Goal: Information Seeking & Learning: Understand process/instructions

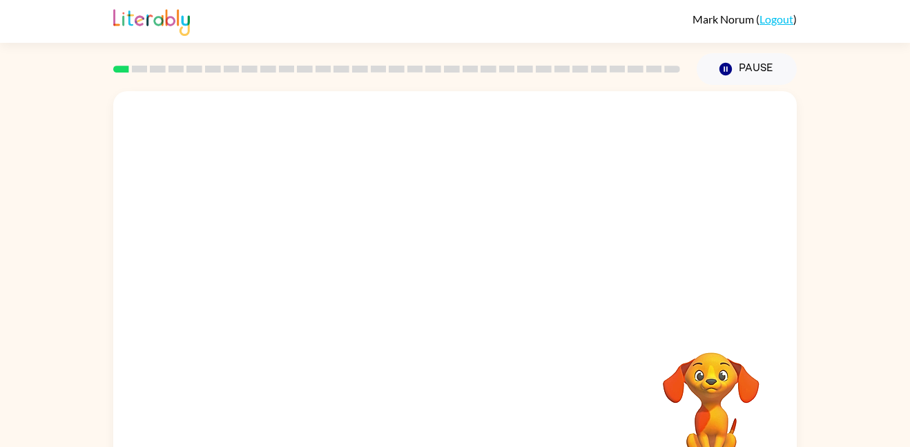
click at [414, 357] on div "Your browser must support playing .mp4 files to use Literably. Please try using…" at bounding box center [455, 288] width 684 height 394
click at [455, 294] on div at bounding box center [455, 207] width 684 height 232
click at [493, 138] on video "Your browser must support playing .mp4 files to use Literably. Please try using…" at bounding box center [455, 207] width 684 height 232
click at [443, 299] on icon "button" at bounding box center [455, 295] width 24 height 24
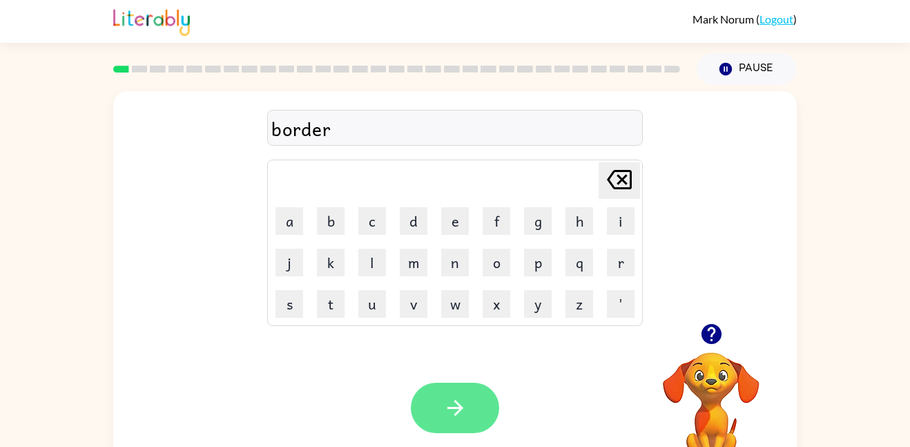
click at [464, 430] on button "button" at bounding box center [455, 408] width 88 height 50
click at [453, 418] on icon "button" at bounding box center [455, 408] width 24 height 24
click at [471, 408] on button "button" at bounding box center [455, 408] width 88 height 50
click at [437, 415] on button "button" at bounding box center [455, 408] width 88 height 50
click at [444, 419] on icon "button" at bounding box center [455, 408] width 24 height 24
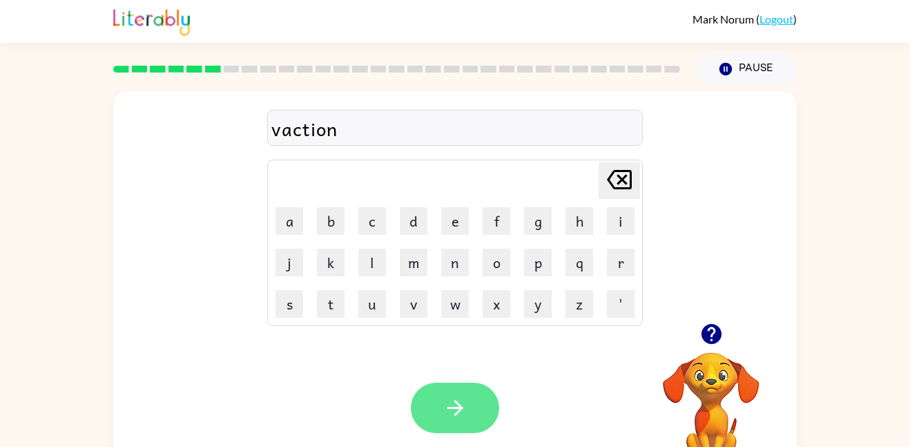
click at [436, 398] on button "button" at bounding box center [455, 408] width 88 height 50
click at [482, 395] on button "button" at bounding box center [455, 408] width 88 height 50
click at [450, 410] on icon "button" at bounding box center [455, 408] width 24 height 24
click at [450, 412] on icon "button" at bounding box center [455, 408] width 24 height 24
click at [450, 421] on button "button" at bounding box center [455, 408] width 88 height 50
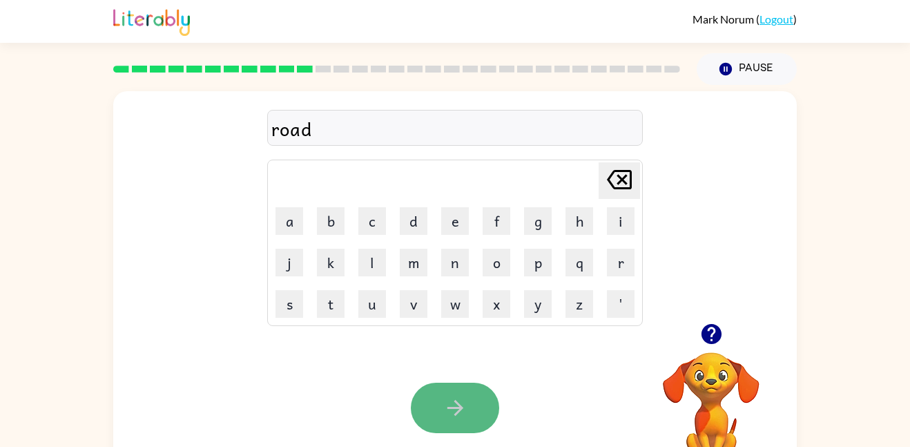
click at [450, 420] on button "button" at bounding box center [455, 408] width 88 height 50
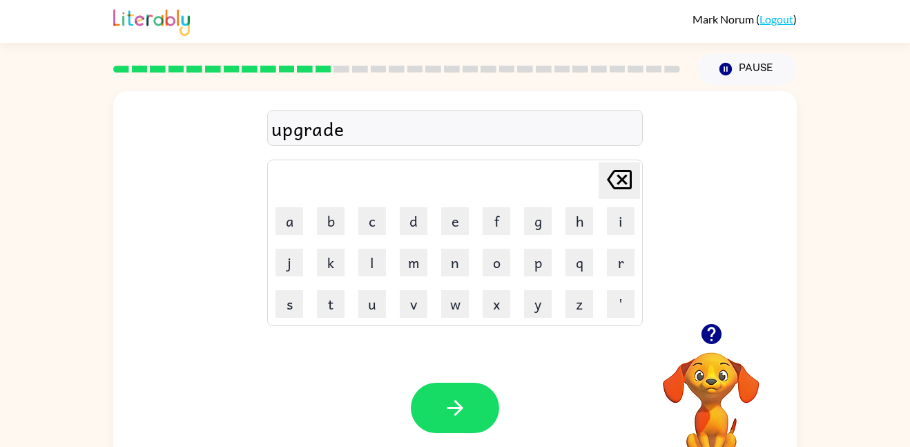
click at [450, 420] on button "button" at bounding box center [455, 408] width 88 height 50
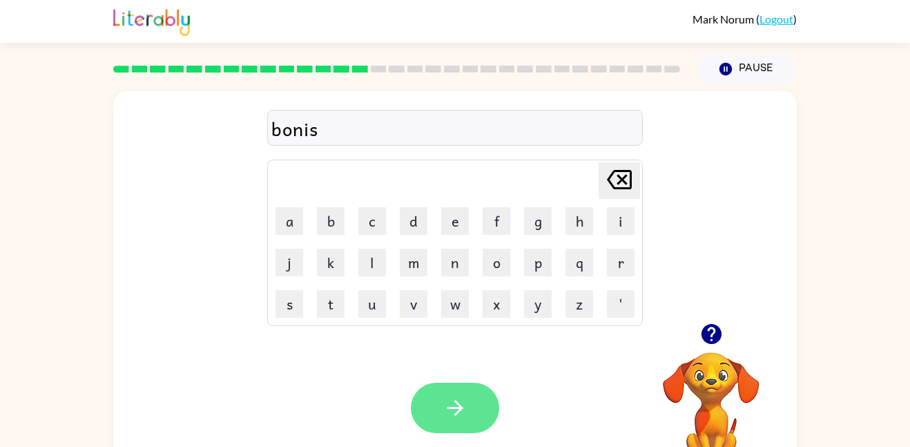
click at [486, 412] on button "button" at bounding box center [455, 408] width 88 height 50
click at [490, 419] on button "button" at bounding box center [455, 408] width 88 height 50
click at [491, 420] on button "button" at bounding box center [455, 408] width 88 height 50
click at [479, 421] on button "button" at bounding box center [455, 408] width 88 height 50
click at [472, 417] on button "button" at bounding box center [455, 408] width 88 height 50
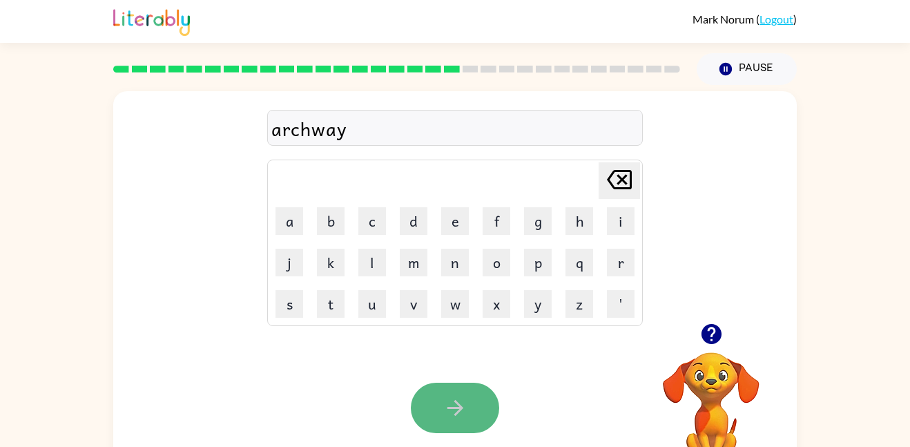
click at [466, 414] on icon "button" at bounding box center [455, 408] width 24 height 24
click at [466, 417] on icon "button" at bounding box center [455, 408] width 24 height 24
click at [455, 408] on icon "button" at bounding box center [455, 408] width 16 height 16
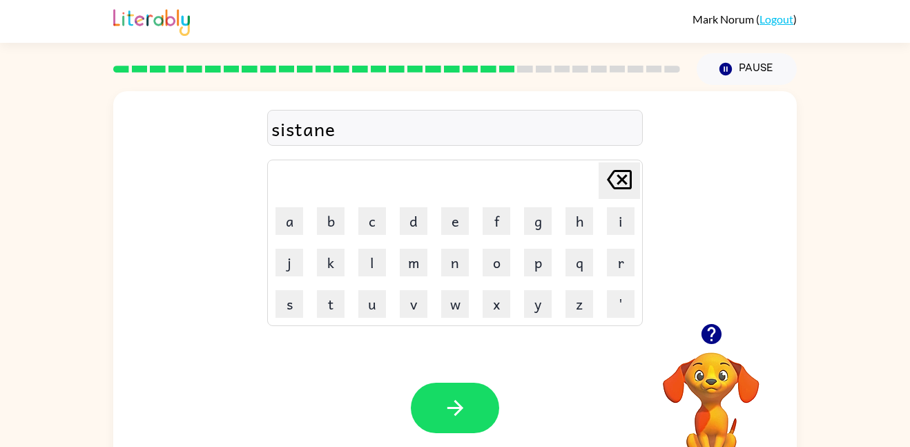
click at [455, 408] on icon "button" at bounding box center [455, 408] width 16 height 16
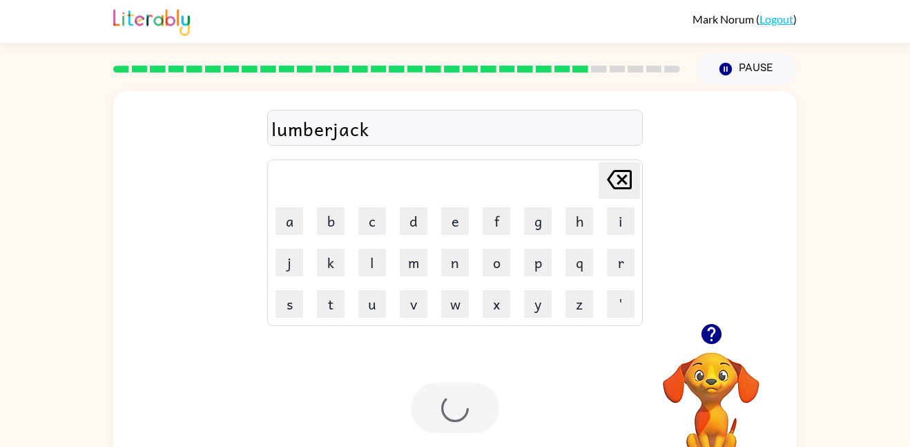
click at [455, 408] on div at bounding box center [455, 408] width 88 height 50
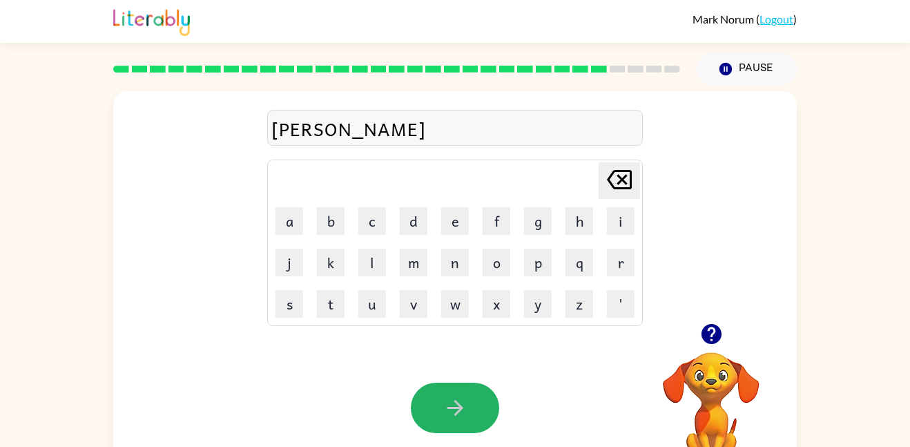
click at [455, 408] on icon "button" at bounding box center [455, 408] width 16 height 16
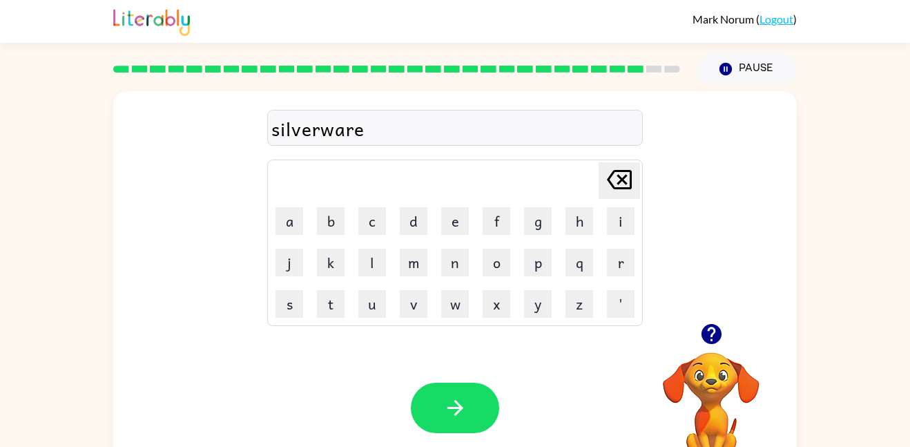
click at [455, 408] on icon "button" at bounding box center [455, 408] width 16 height 16
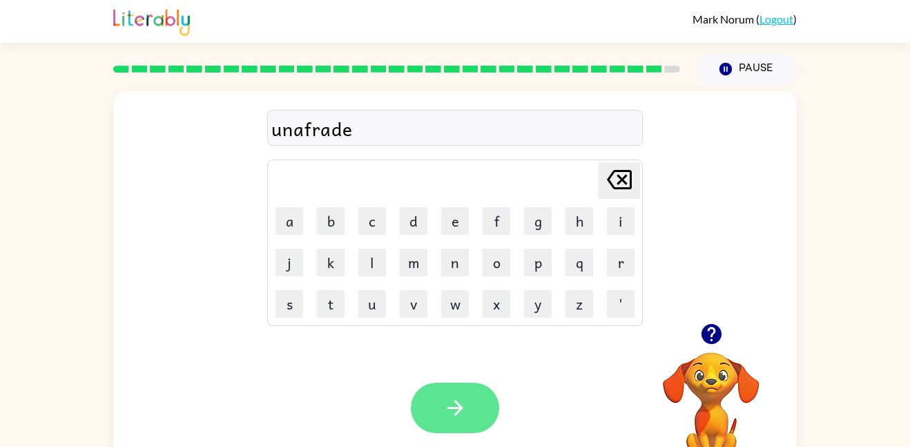
click at [453, 408] on icon "button" at bounding box center [455, 408] width 16 height 16
